Goal: Task Accomplishment & Management: Use online tool/utility

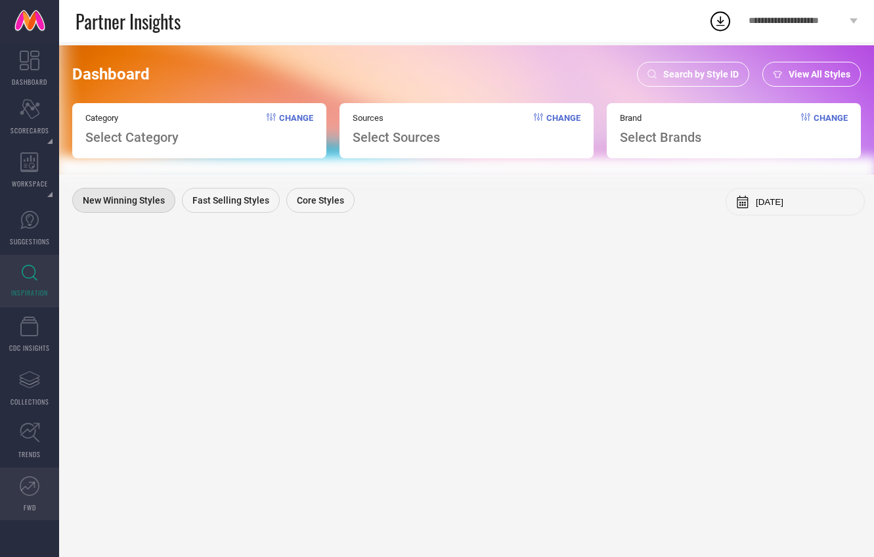
click at [31, 484] on icon at bounding box center [30, 486] width 20 height 20
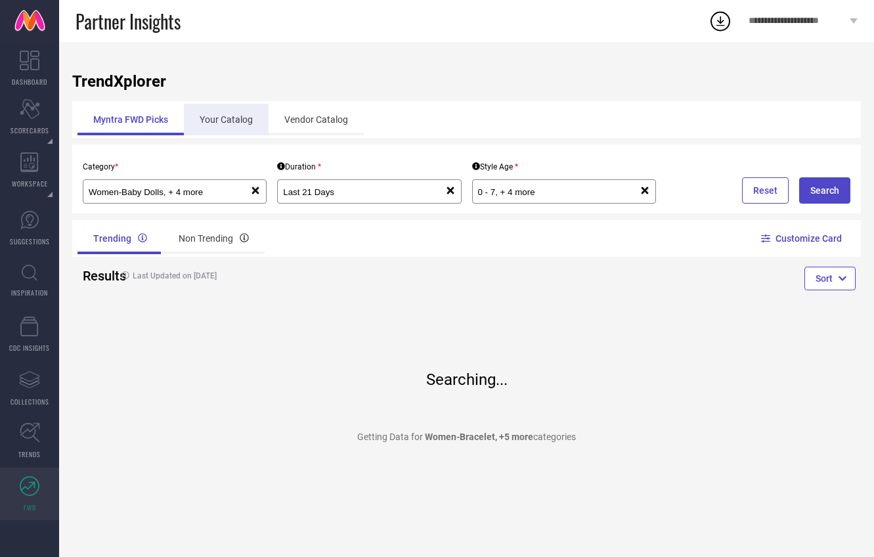
click at [250, 121] on div "Your Catalog" at bounding box center [226, 120] width 85 height 32
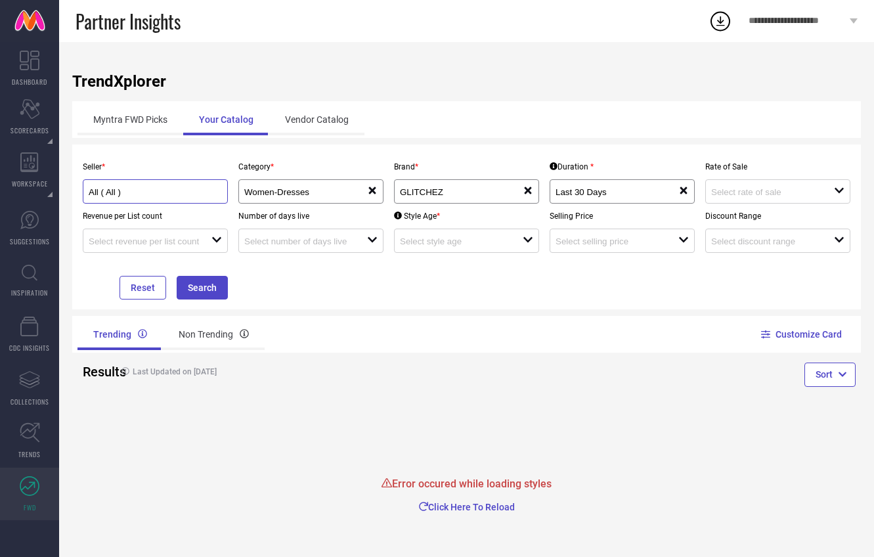
click at [181, 191] on input "All ( All )" at bounding box center [149, 192] width 120 height 10
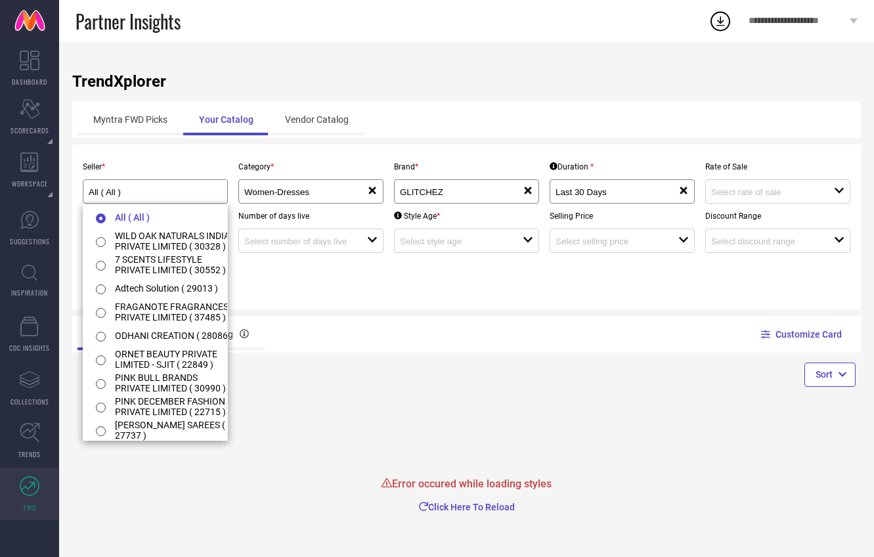
click at [87, 168] on p "Seller *" at bounding box center [155, 166] width 145 height 9
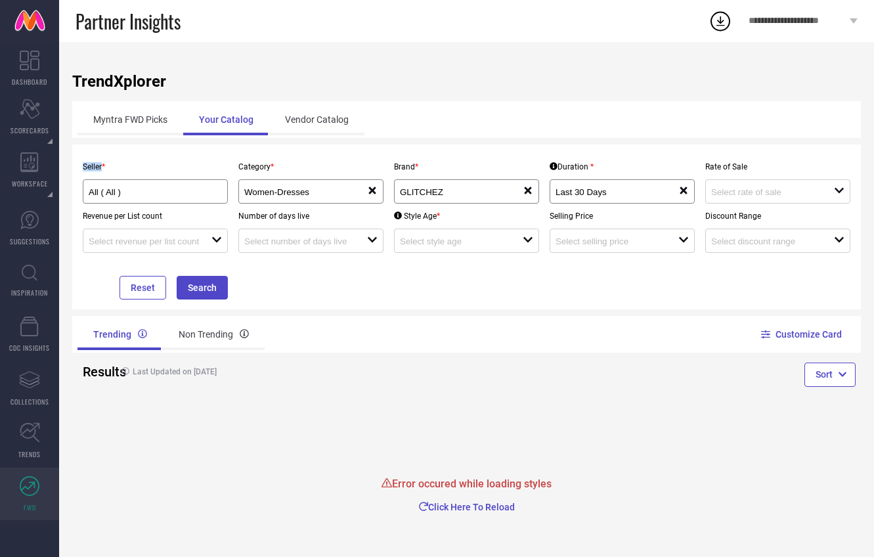
click at [87, 168] on p "Seller *" at bounding box center [155, 166] width 145 height 9
click at [122, 187] on div "All ( All )" at bounding box center [155, 191] width 133 height 12
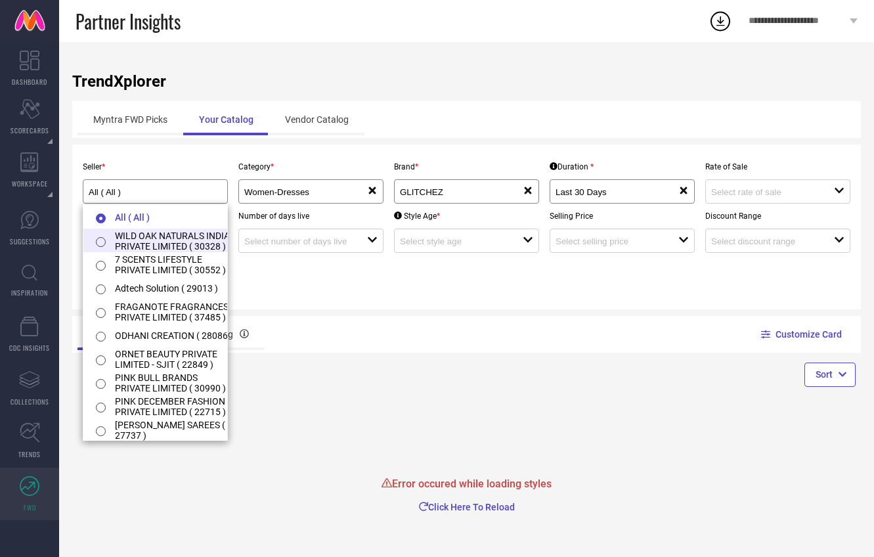
click at [138, 248] on li "WILD OAK NATURALS INDIA PRIVATE LIMITED ( 30328 )" at bounding box center [162, 241] width 158 height 24
type input "WILD OAK NATURALS INDIA PRIVATE LIMITED ( 30328 )"
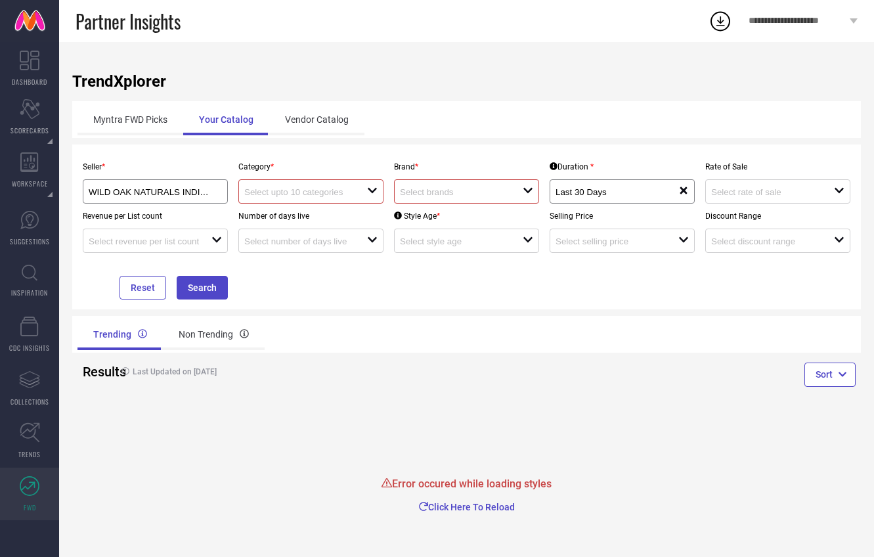
click at [305, 187] on div at bounding box center [305, 191] width 123 height 12
click at [201, 198] on div "WILD OAK NATURALS INDIA PRIVATE LIMITED ( 30328 )" at bounding box center [155, 191] width 145 height 24
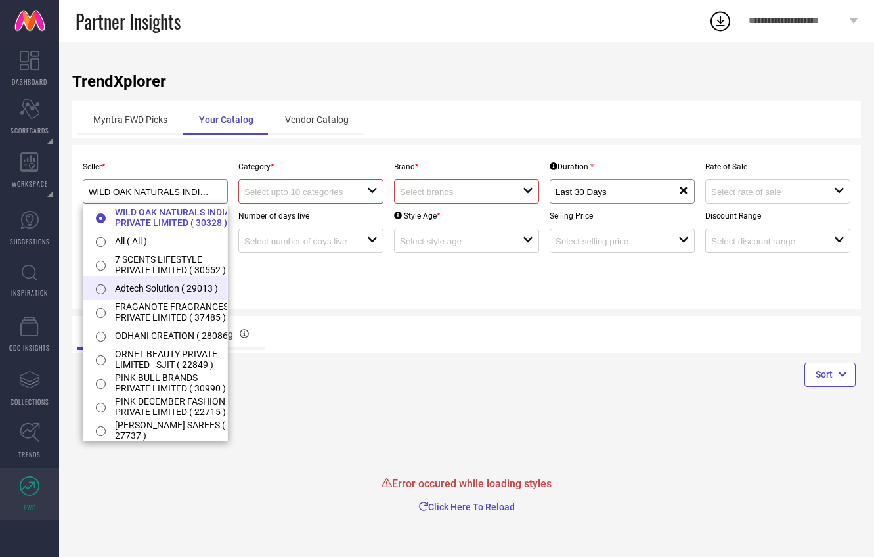
click at [174, 296] on li "Adtech Solution ( 29013 )" at bounding box center [162, 288] width 158 height 24
type input "Adtech Solution ( 29013 )"
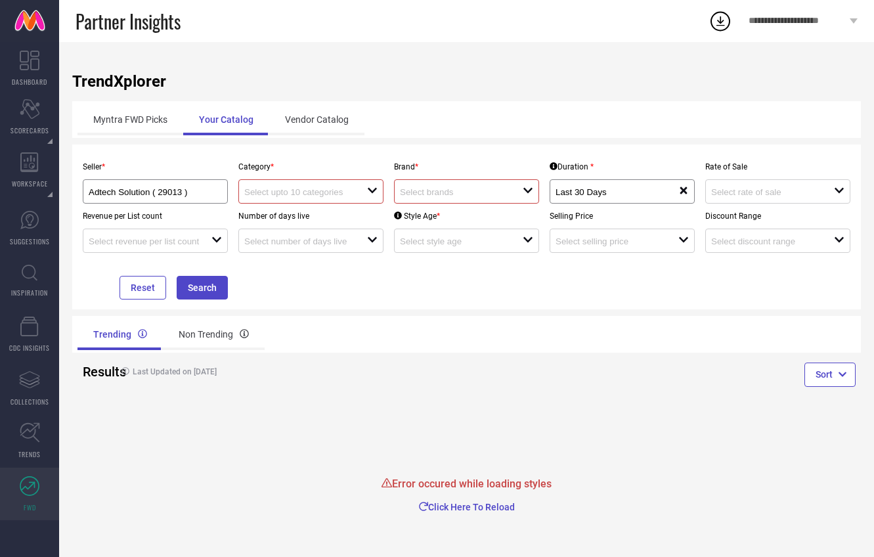
click at [314, 192] on input at bounding box center [299, 192] width 110 height 10
click at [179, 194] on input "Adtech Solution ( 29013 )" at bounding box center [149, 192] width 120 height 10
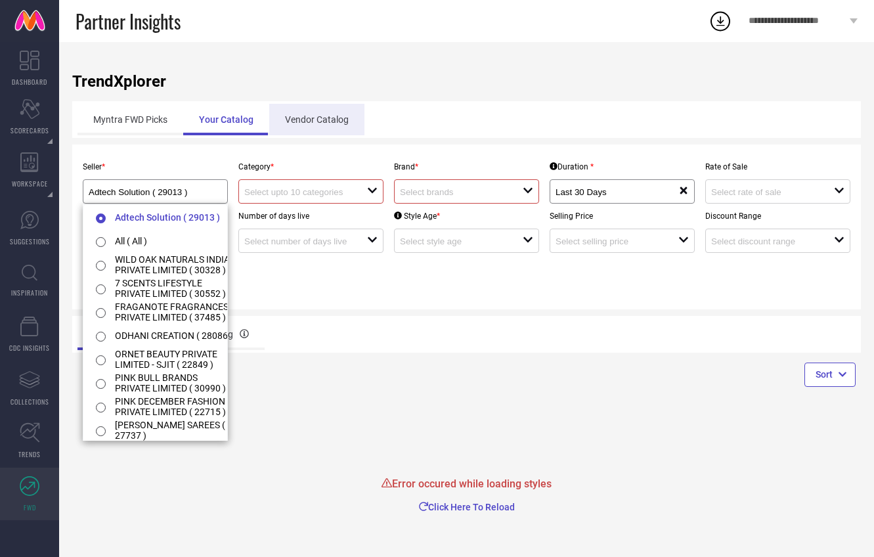
click at [321, 121] on div "Vendor Catalog" at bounding box center [316, 120] width 95 height 32
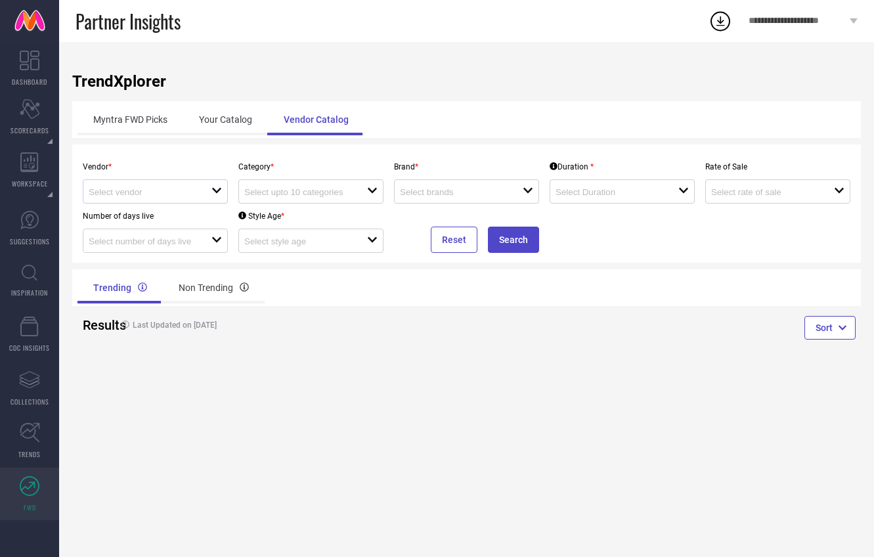
click at [144, 185] on div at bounding box center [150, 191] width 123 height 12
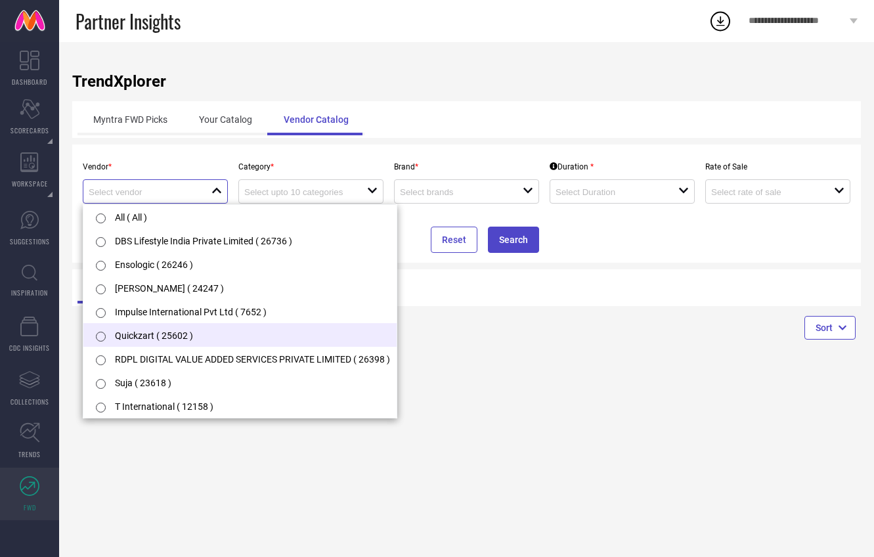
scroll to position [2, 0]
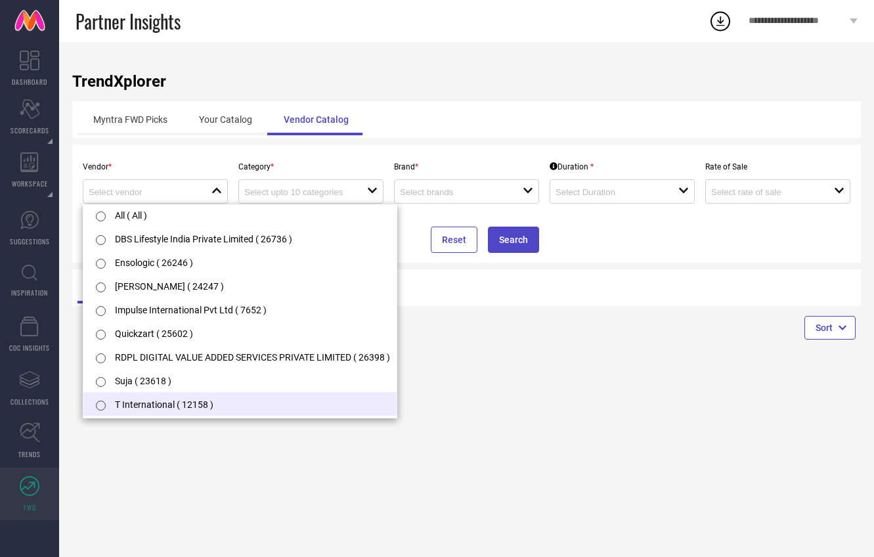
click at [140, 405] on li "T International ( 12158 )" at bounding box center [239, 404] width 313 height 24
type input "T International ( 12158 )"
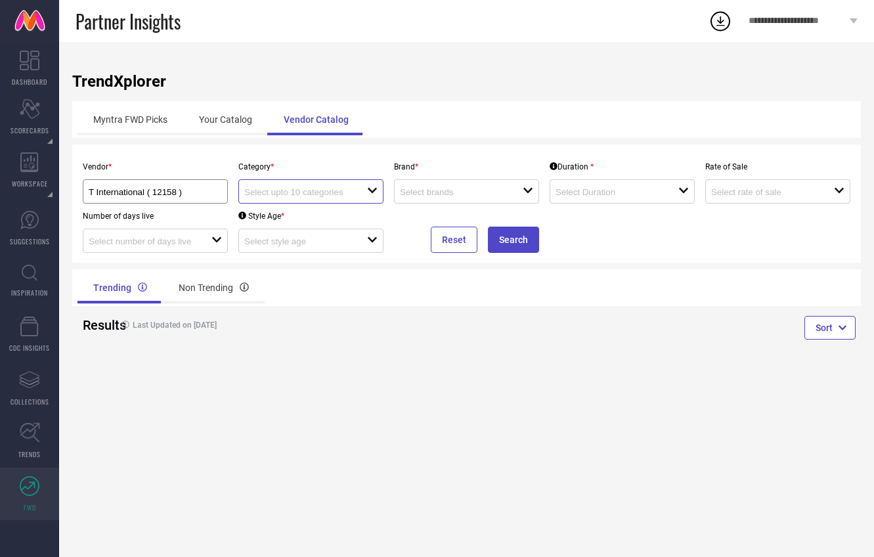
click at [298, 194] on input at bounding box center [299, 192] width 110 height 10
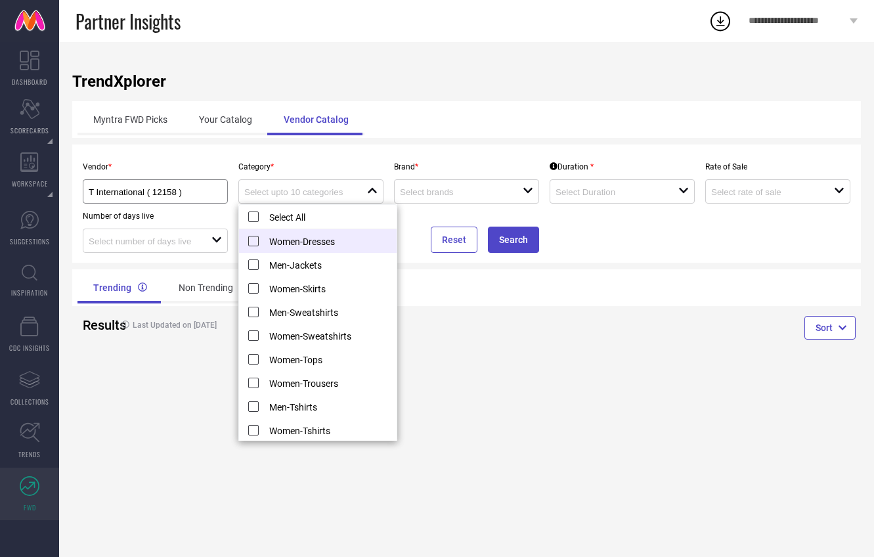
click at [291, 244] on li "Women-Dresses" at bounding box center [318, 241] width 158 height 24
type input "Women-Dresses"
click at [486, 196] on input at bounding box center [455, 192] width 110 height 10
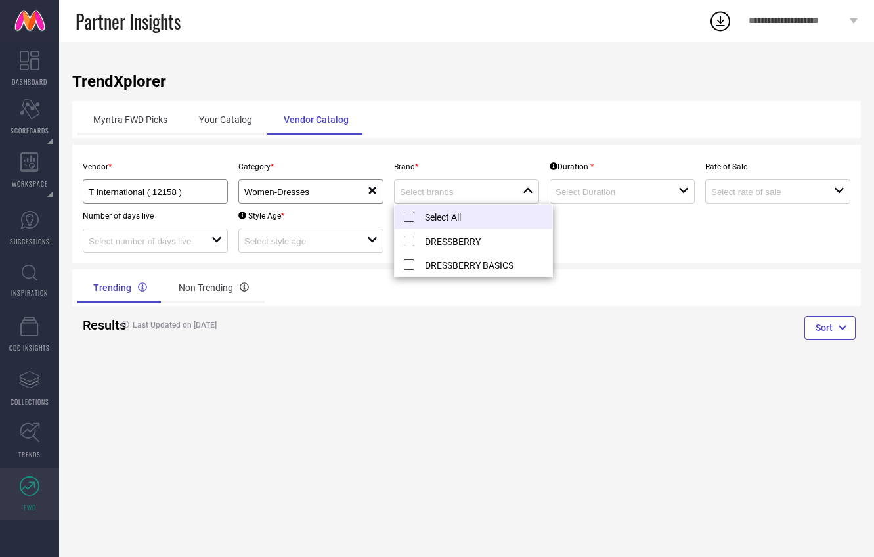
click at [405, 212] on li "Select All" at bounding box center [474, 217] width 158 height 24
type input "DRESSBERRY, DRESSBERRY BASICS"
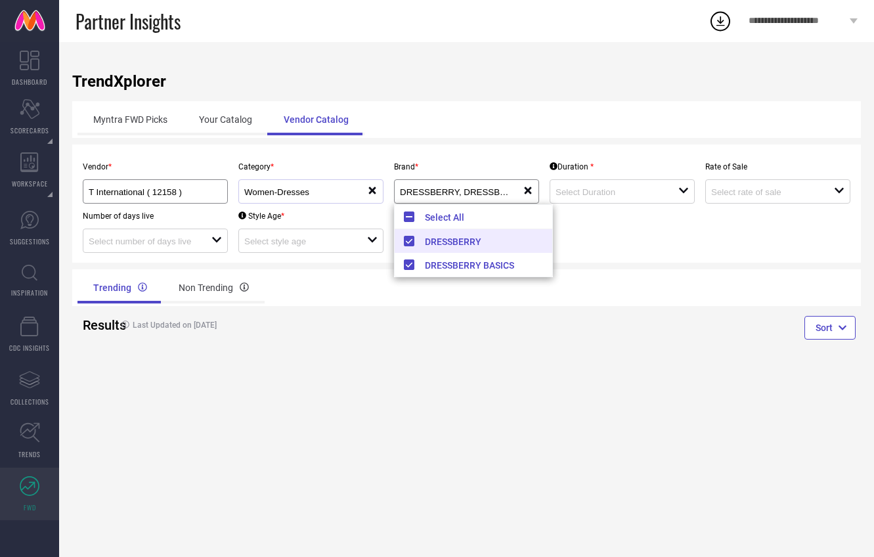
click at [357, 189] on div "Women-Dresses" at bounding box center [305, 191] width 123 height 12
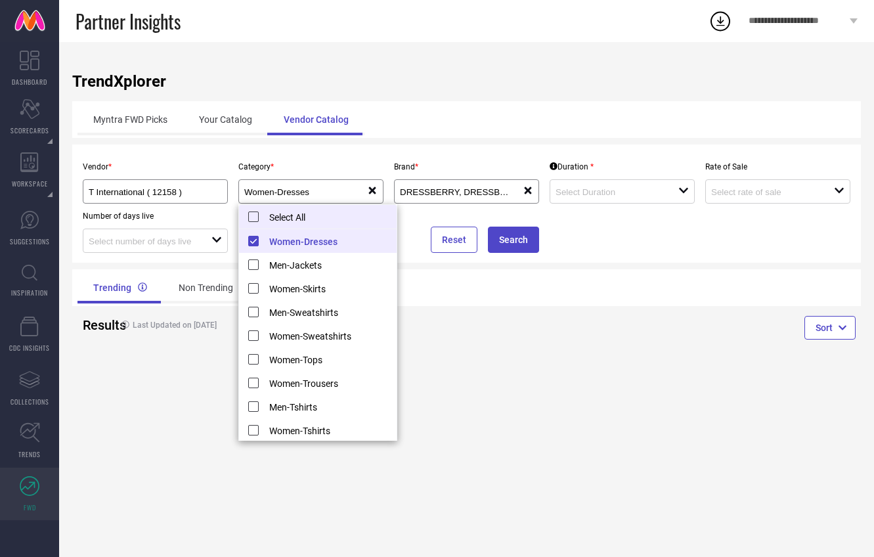
click at [255, 218] on li "Select All" at bounding box center [318, 217] width 158 height 24
type input "Women-Dresses, + 8 more"
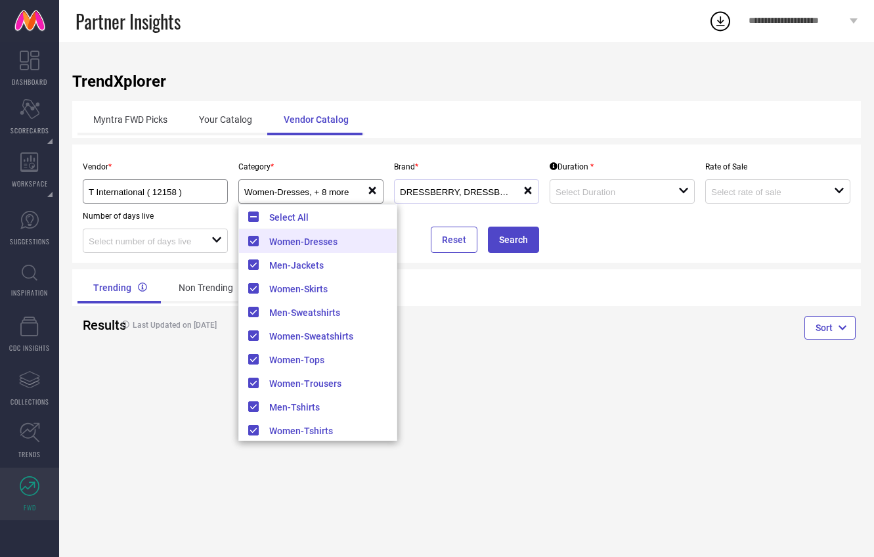
click at [480, 200] on div "DRESSBERRY, DRESSBERRY BASICS reset" at bounding box center [466, 191] width 145 height 24
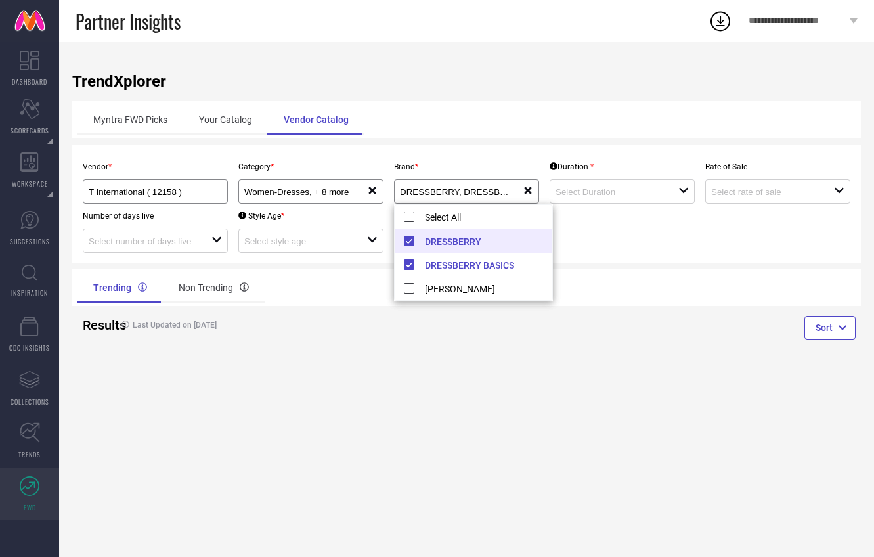
click at [522, 384] on div "TrendXplorer Myntra FWD Picks Your Catalog Vendor Catalog Vendor * T Internatio…" at bounding box center [466, 299] width 815 height 515
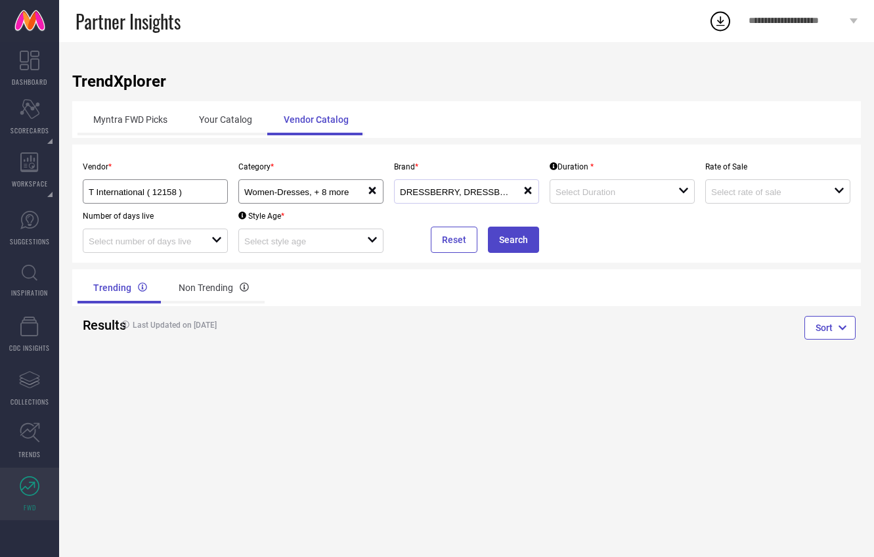
click at [473, 198] on div "DRESSBERRY, DRESSBERRY BASICS reset" at bounding box center [466, 191] width 145 height 24
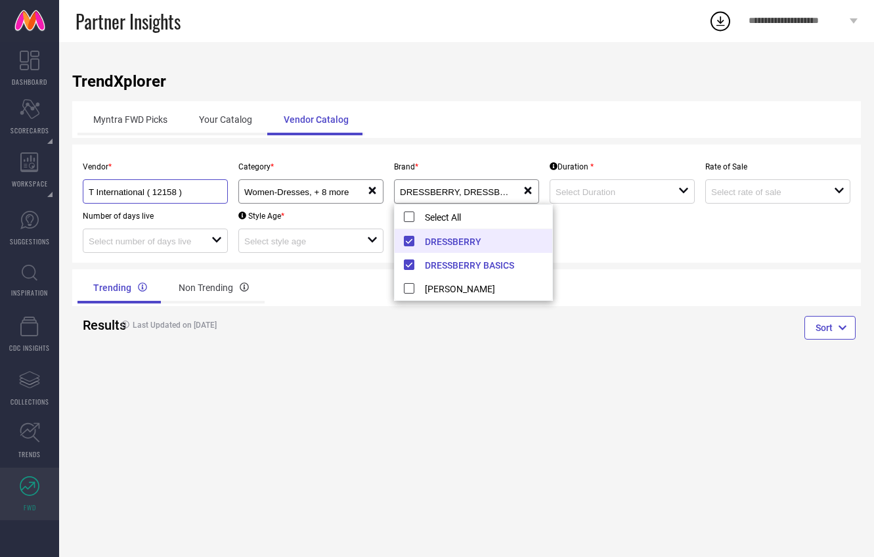
click at [177, 188] on input "T International ( 12158 )" at bounding box center [149, 192] width 120 height 10
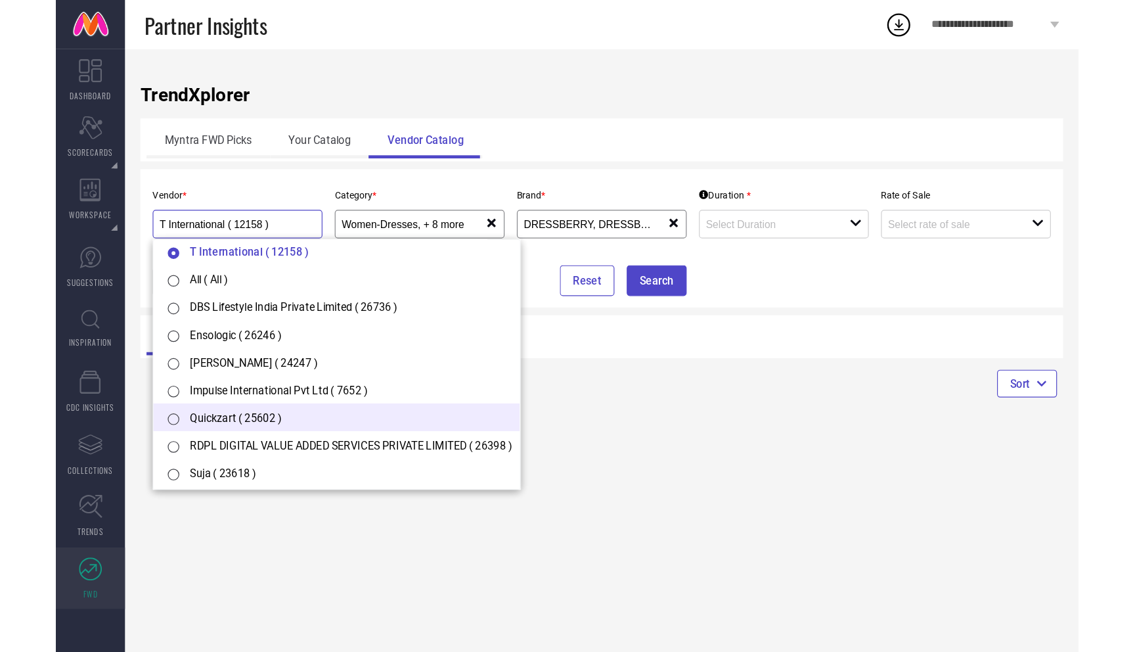
scroll to position [0, 0]
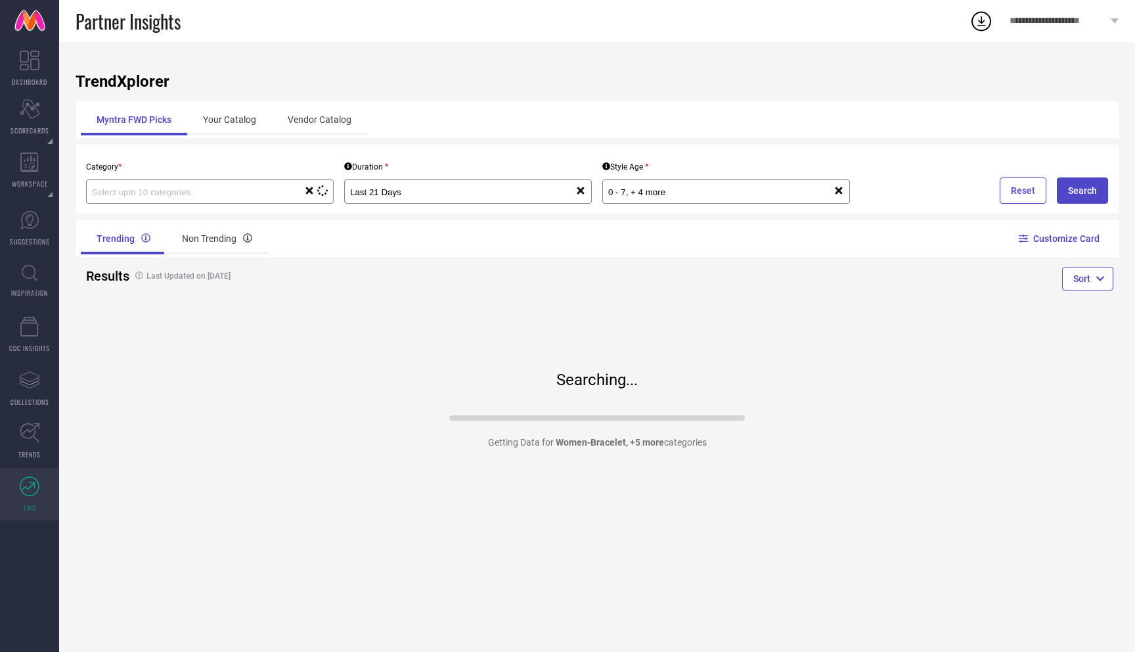
type input "Women-Baby Dolls, + 4 more"
click at [304, 122] on div "Vendor Catalog" at bounding box center [319, 120] width 95 height 32
